Goal: Contribute content

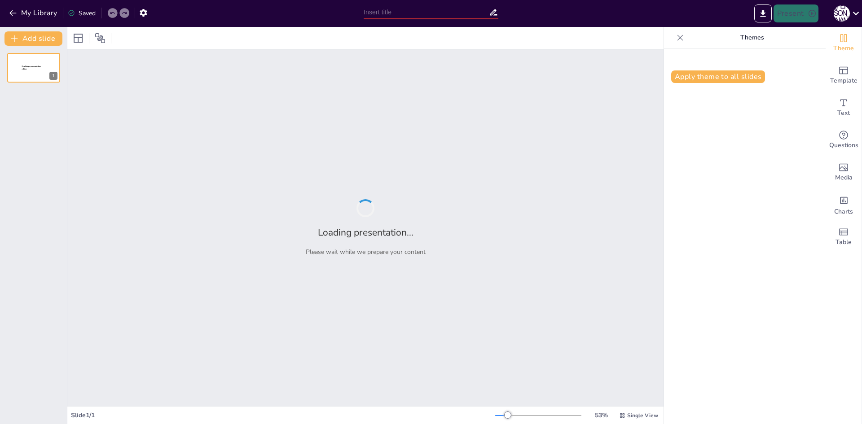
type input "Пригоди в [GEOGRAPHIC_DATA]: [PERSON_NAME] вежа, [GEOGRAPHIC_DATA] та родинні м…"
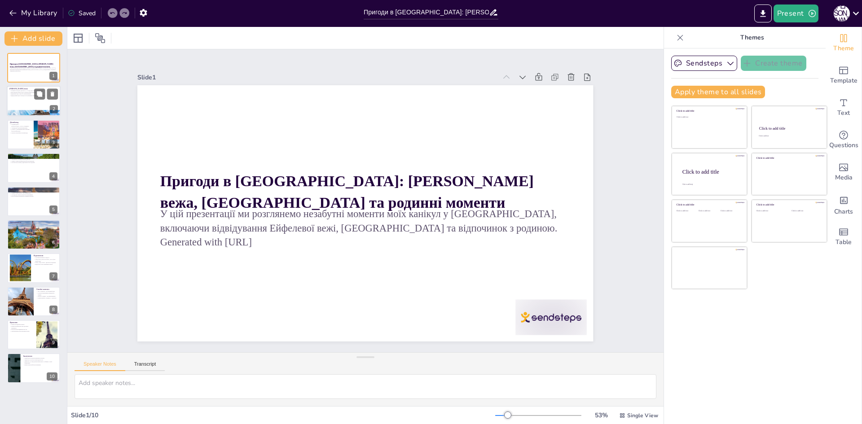
click at [14, 92] on p "Вежа вразила мене своєю архітектурною красою." at bounding box center [33, 93] width 48 height 2
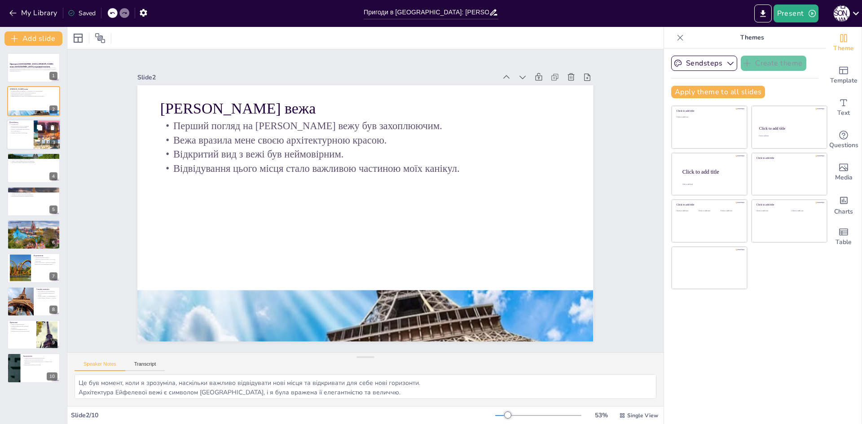
click at [23, 138] on div at bounding box center [34, 134] width 54 height 31
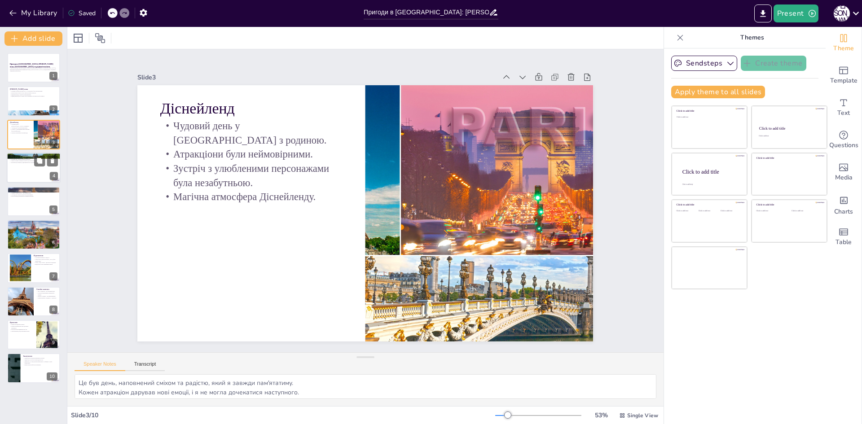
click at [25, 174] on div at bounding box center [34, 168] width 54 height 31
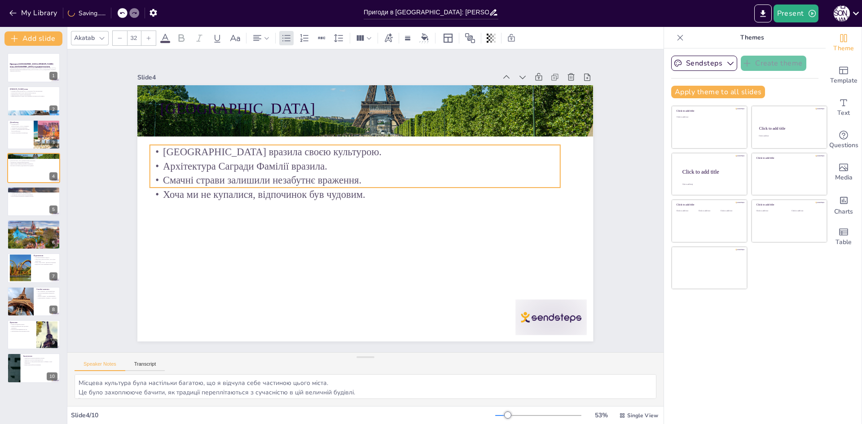
drag, startPoint x: 172, startPoint y: 157, endPoint x: 162, endPoint y: 183, distance: 28.0
click at [162, 183] on p "Смачні страви залишили незабутнє враження." at bounding box center [355, 180] width 410 height 14
click at [25, 210] on div at bounding box center [34, 201] width 54 height 31
type textarea "Це були моменти, які я завжди ціную, адже вони наповнені любов'ю та теплом. Їжа…"
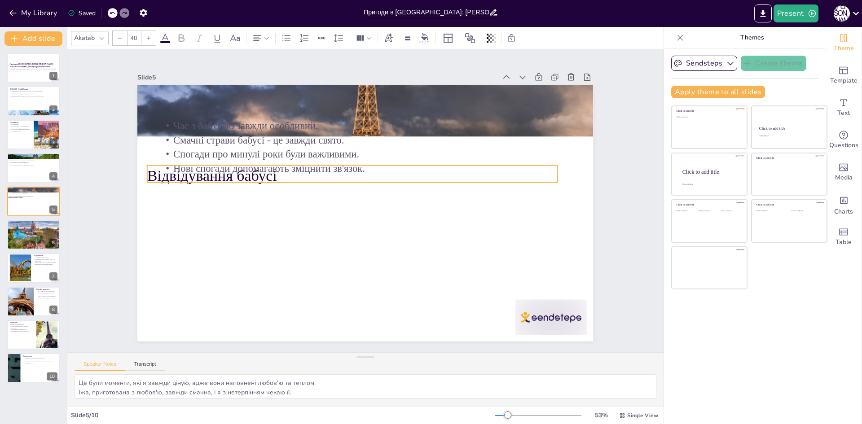
drag, startPoint x: 172, startPoint y: 106, endPoint x: 159, endPoint y: 173, distance: 68.6
click at [159, 173] on p "Відвідування бабусі" at bounding box center [352, 176] width 410 height 21
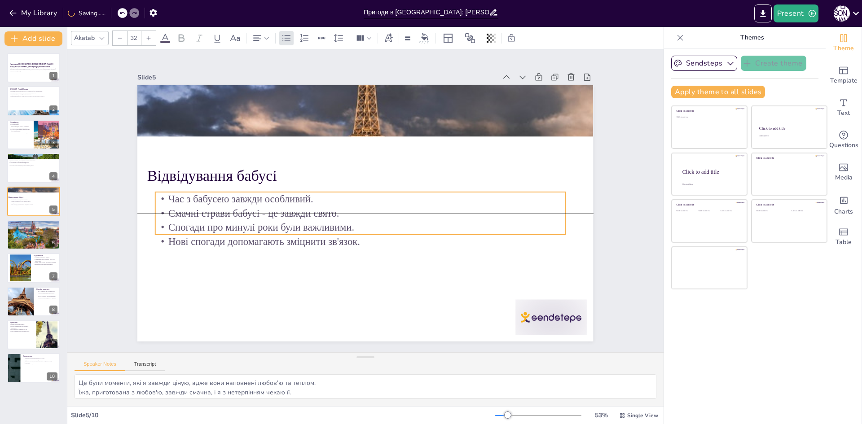
drag, startPoint x: 161, startPoint y: 155, endPoint x: 156, endPoint y: 225, distance: 69.8
click at [156, 225] on p "Спогади про минулі роки були важливими." at bounding box center [360, 227] width 410 height 14
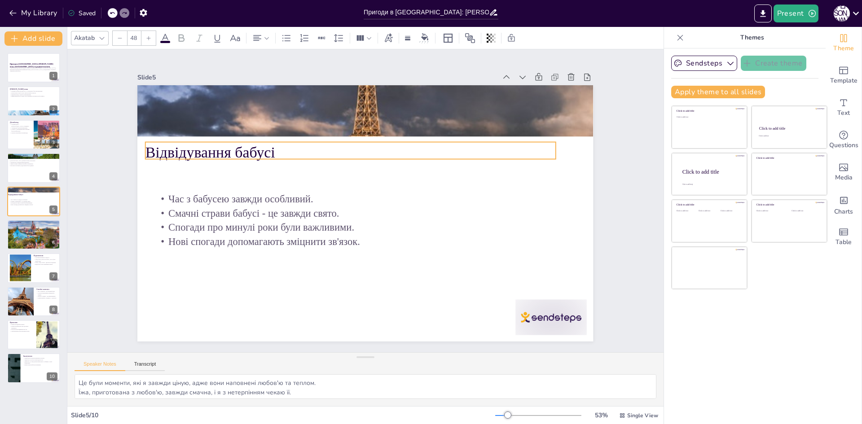
drag, startPoint x: 141, startPoint y: 173, endPoint x: 140, endPoint y: 150, distance: 23.4
click at [145, 150] on p "Відвідування бабусі" at bounding box center [350, 152] width 410 height 21
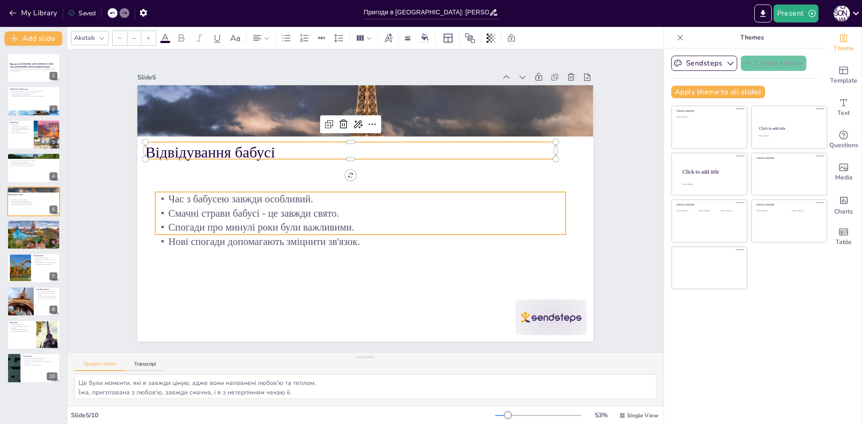
type input "32"
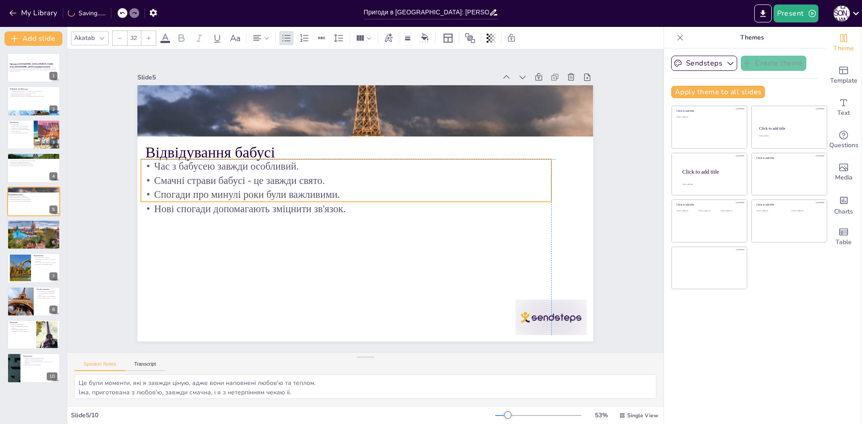
drag, startPoint x: 155, startPoint y: 202, endPoint x: 141, endPoint y: 171, distance: 33.8
click at [141, 171] on div "Час з бабусею завжди особливий. Смачні страви бабусі - це завжди свято. Спогади…" at bounding box center [346, 187] width 410 height 57
click at [53, 234] on div at bounding box center [34, 235] width 54 height 36
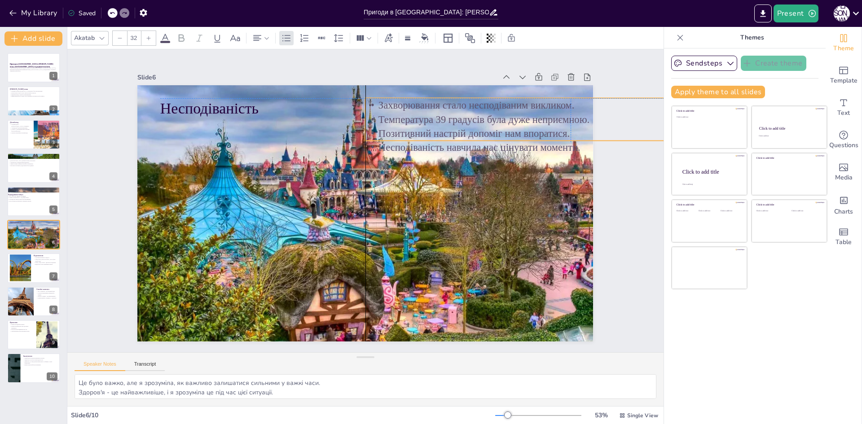
drag, startPoint x: 250, startPoint y: 157, endPoint x: 455, endPoint y: 138, distance: 206.5
click at [455, 138] on div "Захворювання стало несподіваним викликом. Температура 39 градусів була дуже неп…" at bounding box center [577, 148] width 414 height 99
click at [27, 269] on div at bounding box center [20, 268] width 41 height 27
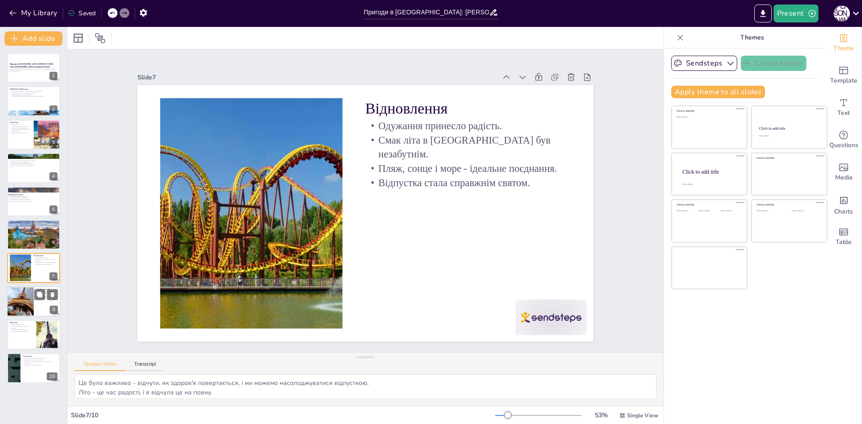
click at [31, 303] on div at bounding box center [20, 301] width 46 height 31
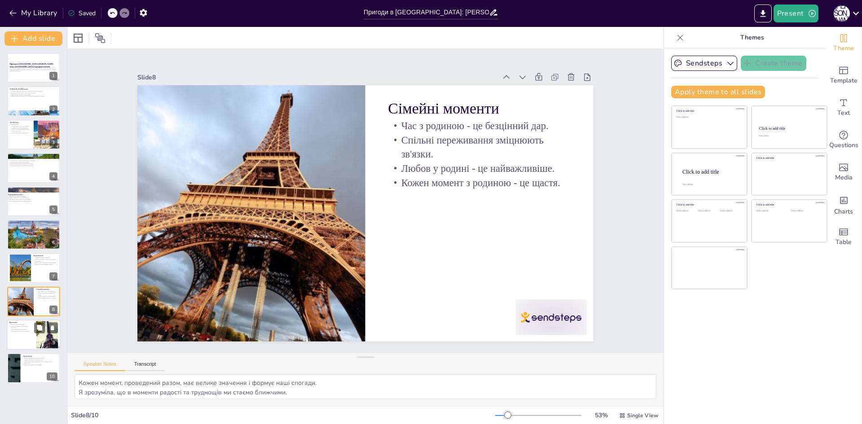
click at [38, 338] on div at bounding box center [46, 334] width 41 height 27
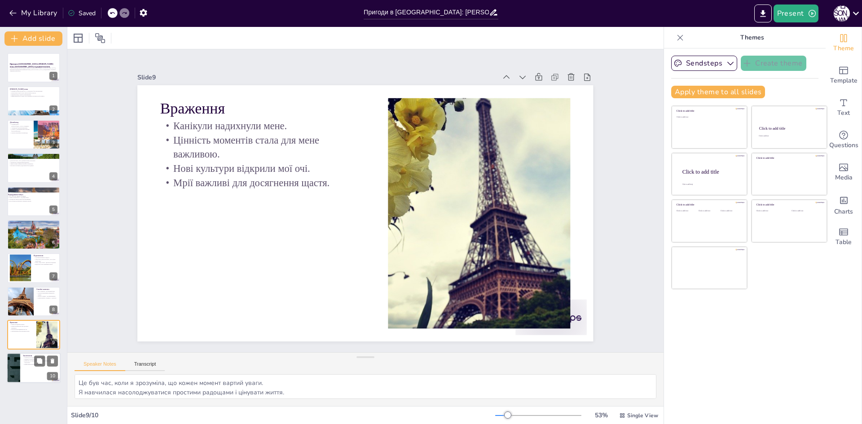
click at [28, 360] on p "Надіюся, що моя історія надихне вас." at bounding box center [40, 360] width 35 height 2
type textarea "Це були моменти, які я завжди буду цінувати і пам'ятати. Я сподіваюся, що ви зн…"
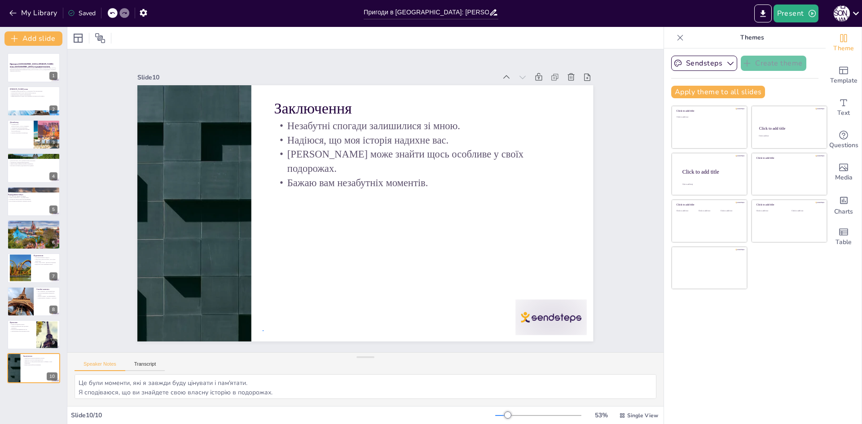
drag, startPoint x: 28, startPoint y: 320, endPoint x: 263, endPoint y: 330, distance: 235.0
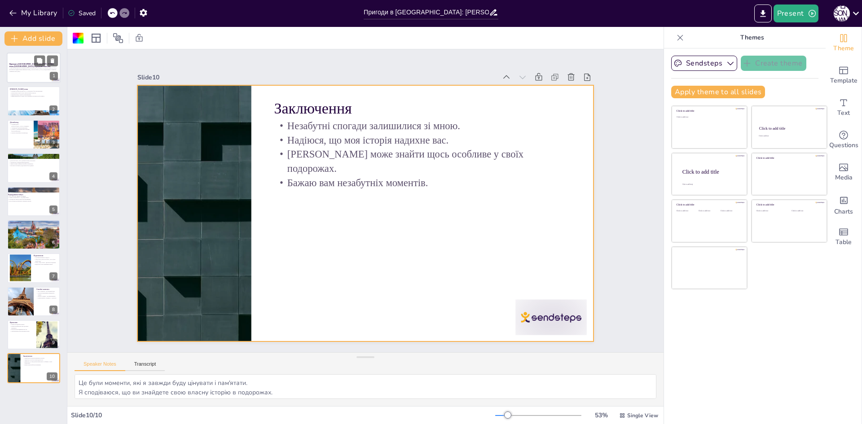
click at [30, 79] on div at bounding box center [34, 68] width 54 height 31
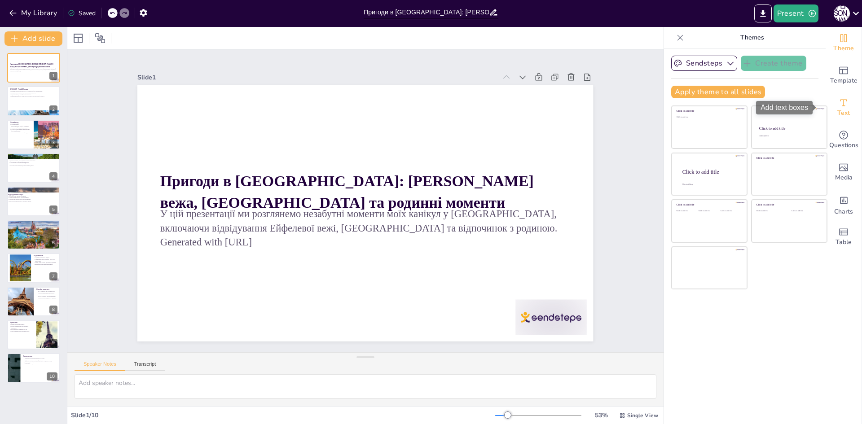
click at [837, 111] on span "Text" at bounding box center [843, 113] width 13 height 10
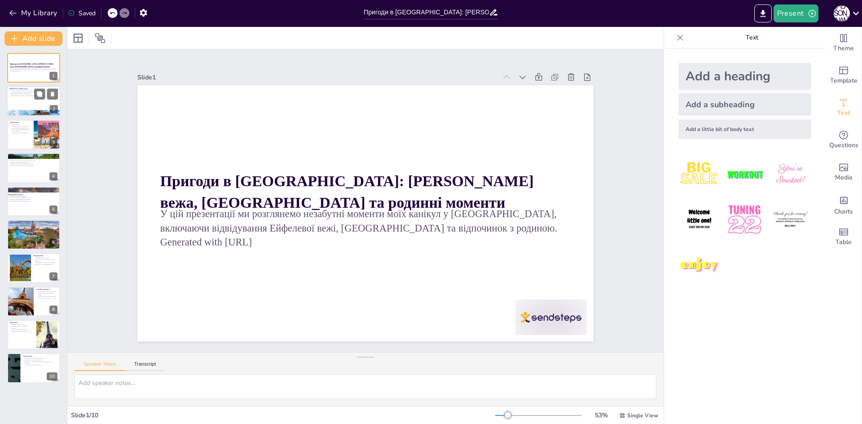
click at [30, 98] on div at bounding box center [34, 101] width 54 height 31
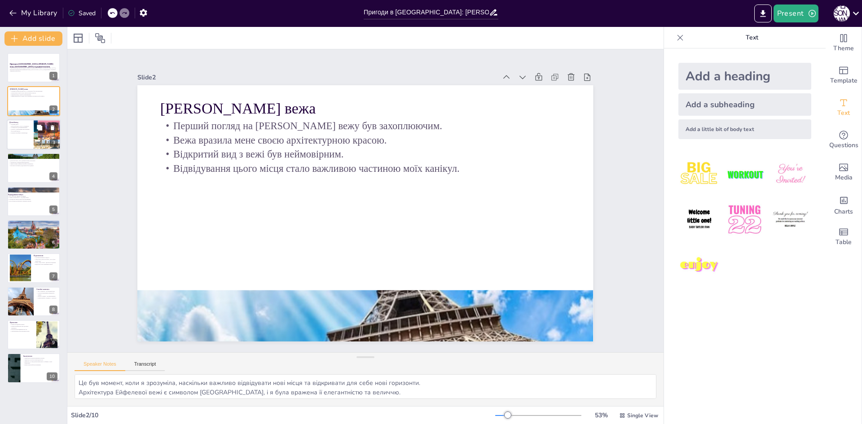
click at [31, 127] on div at bounding box center [34, 134] width 54 height 31
type textarea "Це був день, наповнений сміхом та радістю, який я завжди пам'ятатиму. Кожен атр…"
